Goal: Task Accomplishment & Management: Complete application form

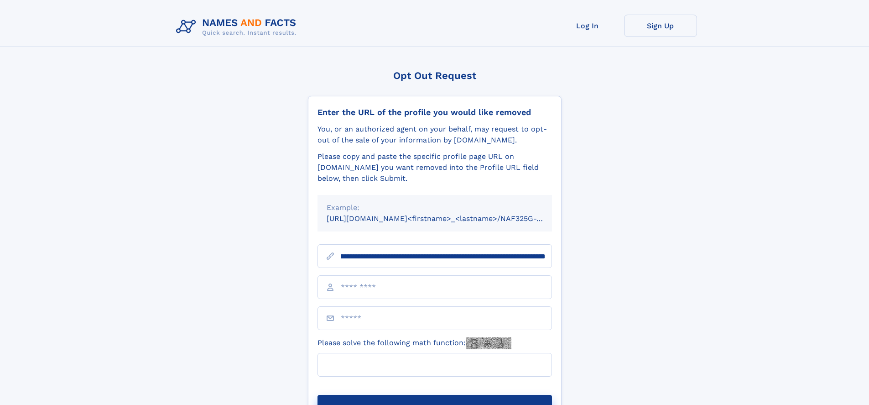
scroll to position [0, 108]
type input "**********"
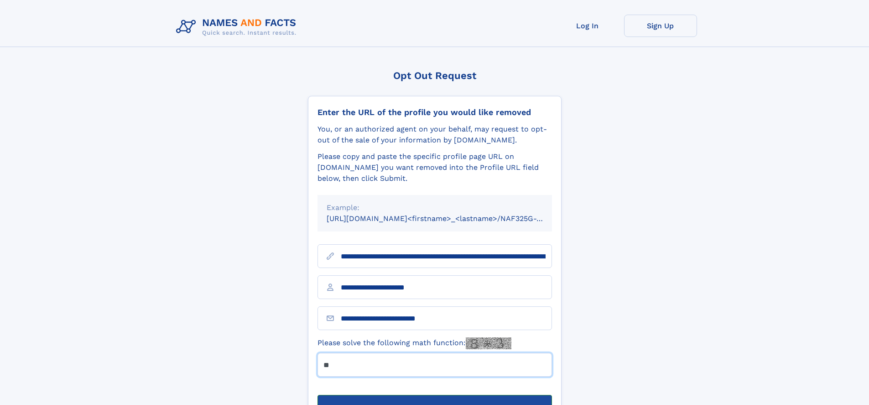
type input "**"
click at [434, 395] on button "Submit Opt Out Request" at bounding box center [435, 409] width 235 height 29
